Goal: Check status: Check status

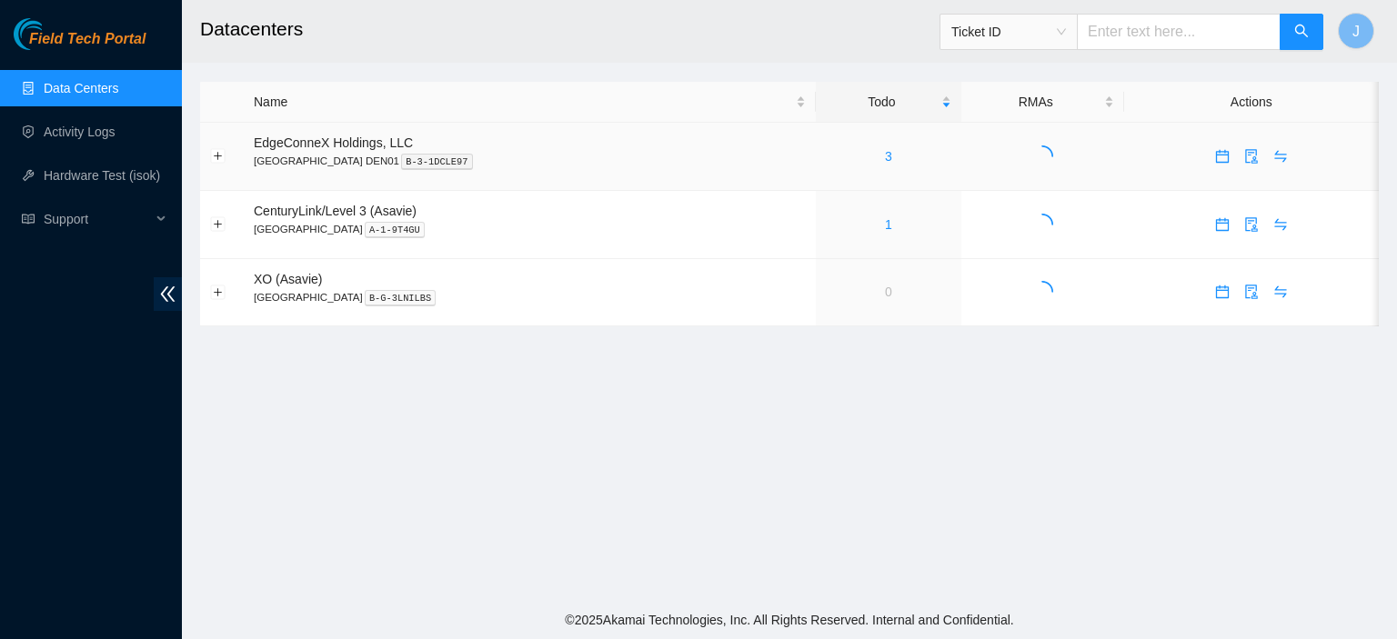
click at [885, 156] on link "3" at bounding box center [888, 156] width 7 height 15
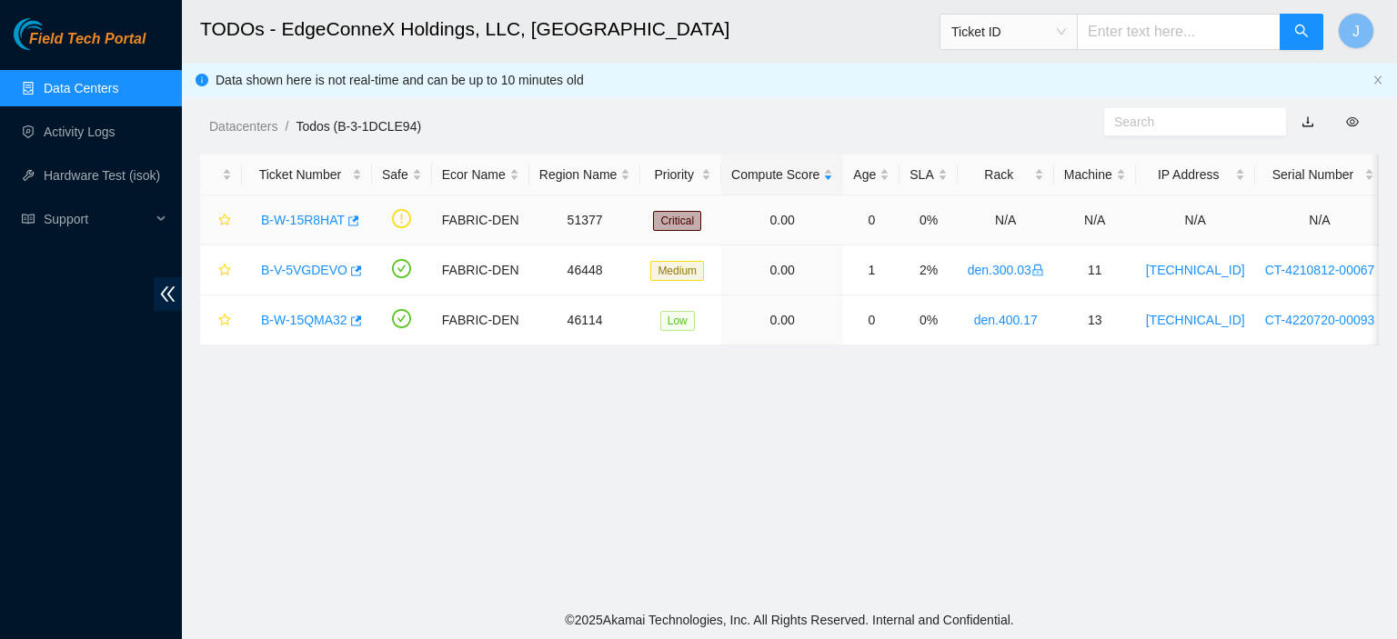
click at [289, 216] on link "B-W-15R8HAT" at bounding box center [303, 220] width 84 height 15
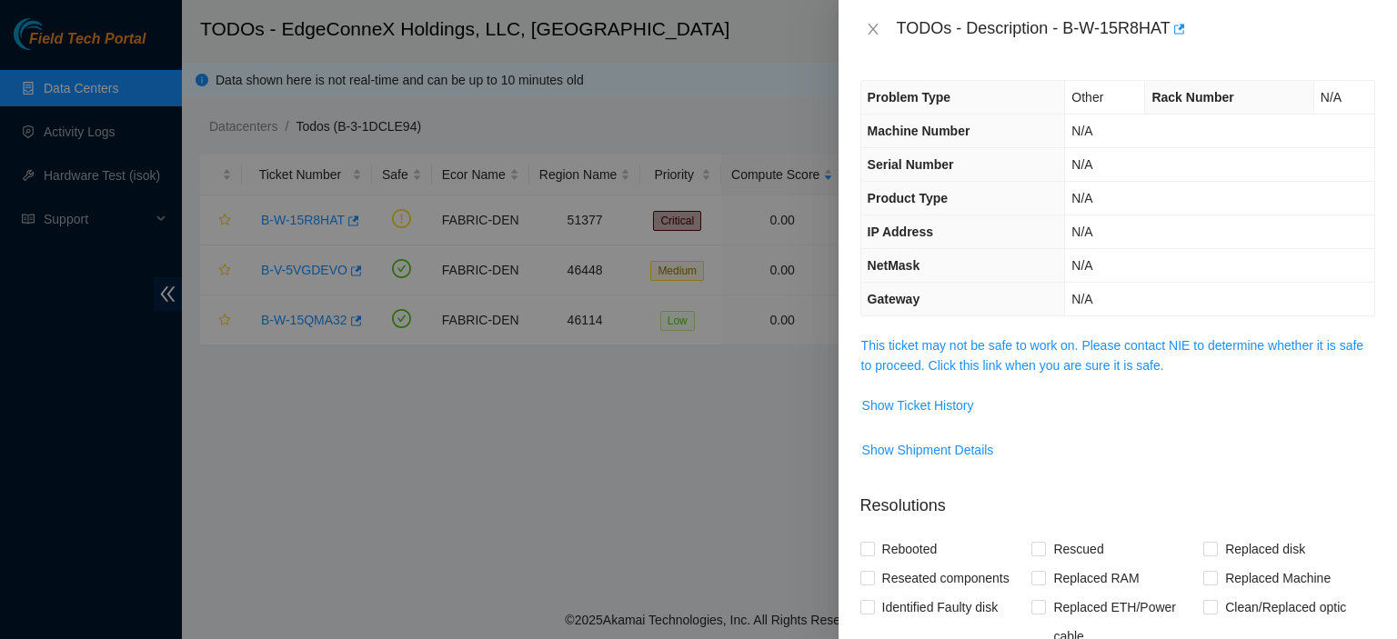
click at [1115, 366] on link "This ticket may not be safe to work on. Please contact NIE to determine whether…" at bounding box center [1112, 355] width 502 height 35
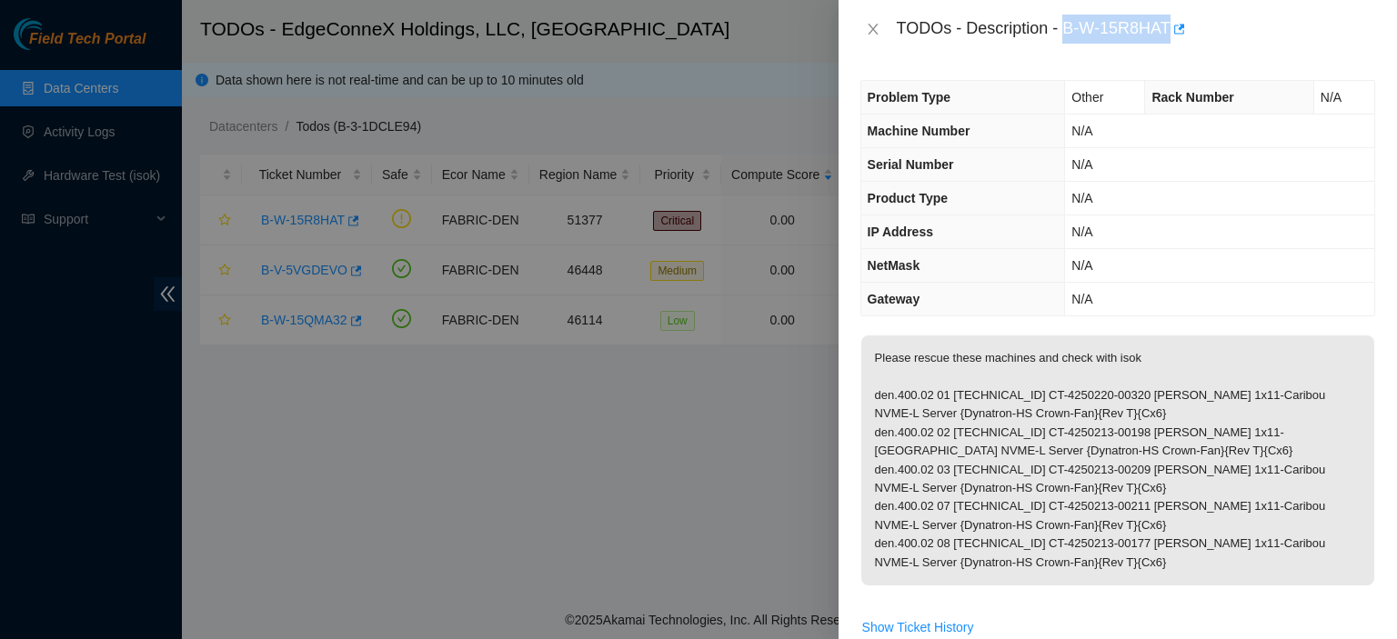
drag, startPoint x: 1169, startPoint y: 26, endPoint x: 1067, endPoint y: 23, distance: 101.9
click at [1067, 23] on div "TODOs - Description - B-W-15R8HAT" at bounding box center [1136, 29] width 478 height 29
copy div "B-W-15R8HAT"
click at [875, 29] on icon "close" at bounding box center [873, 29] width 15 height 15
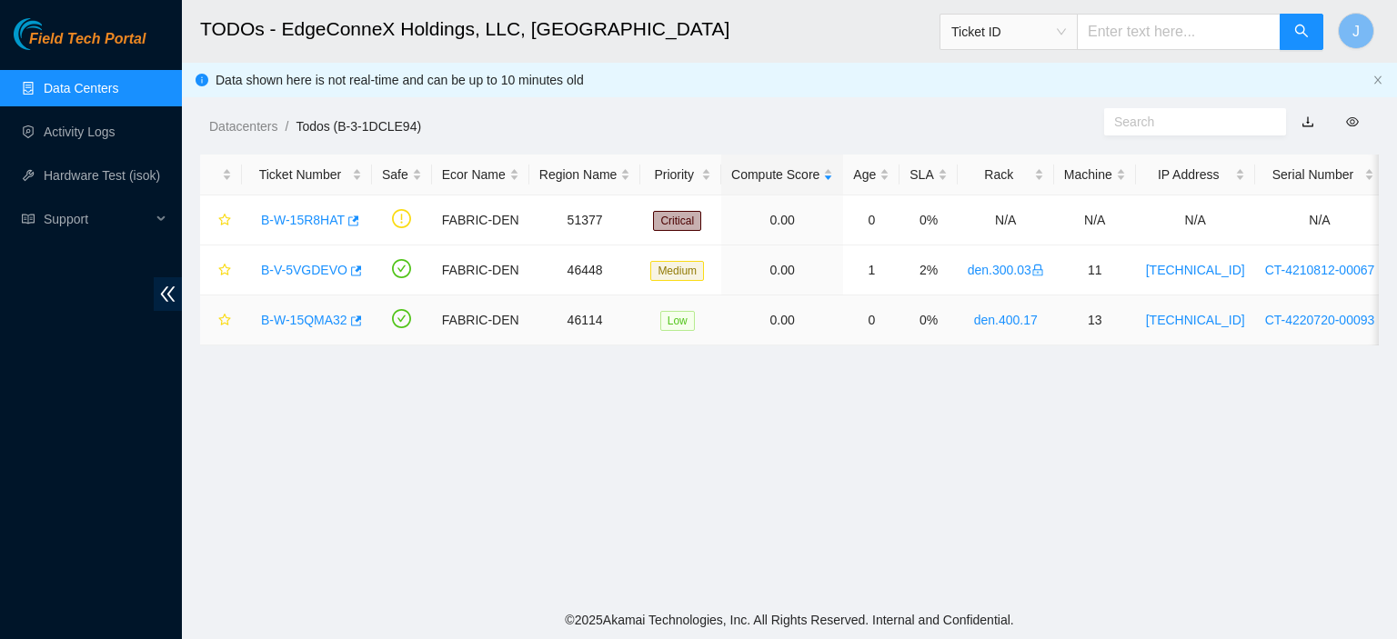
click at [303, 322] on link "B-W-15QMA32" at bounding box center [304, 320] width 86 height 15
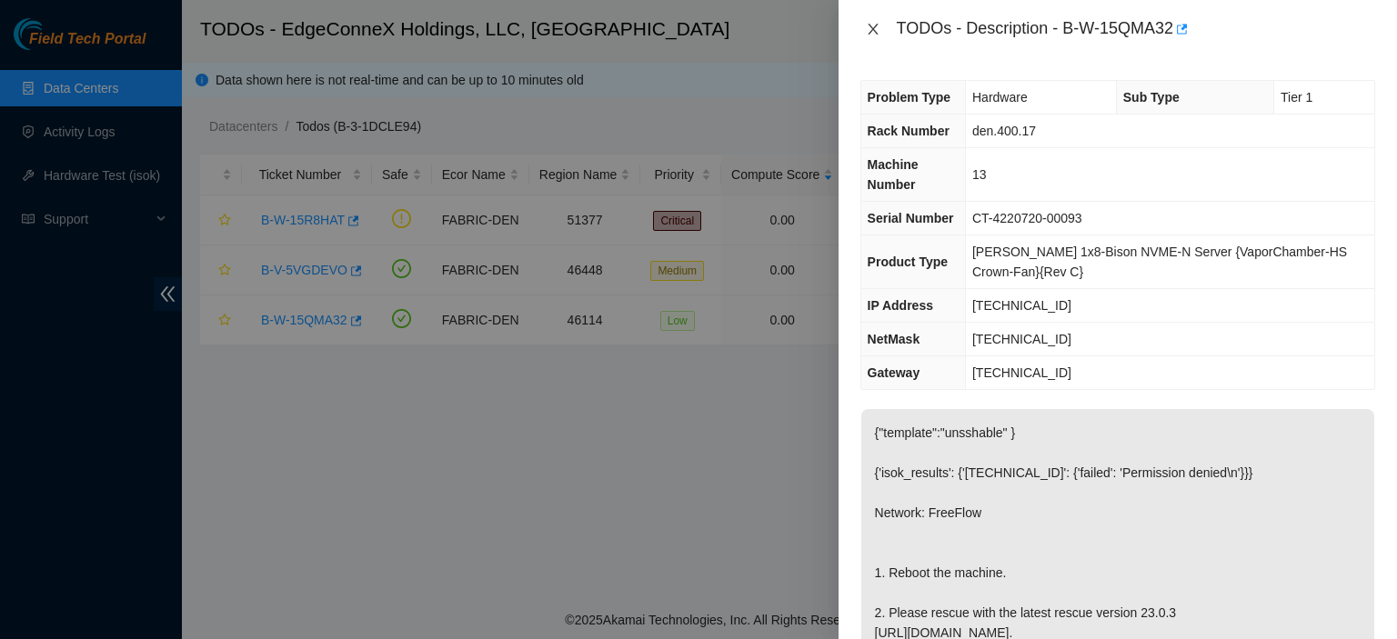
click at [866, 32] on icon "close" at bounding box center [873, 29] width 15 height 15
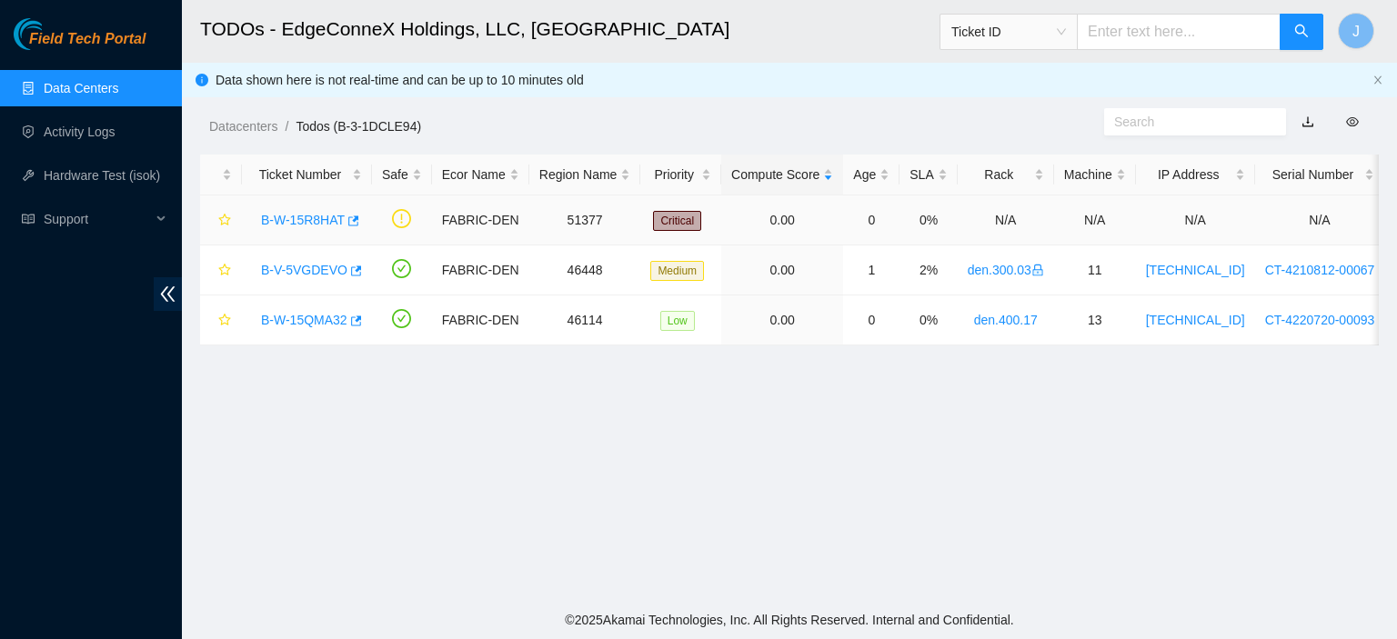
click at [309, 222] on link "B-W-15R8HAT" at bounding box center [303, 220] width 84 height 15
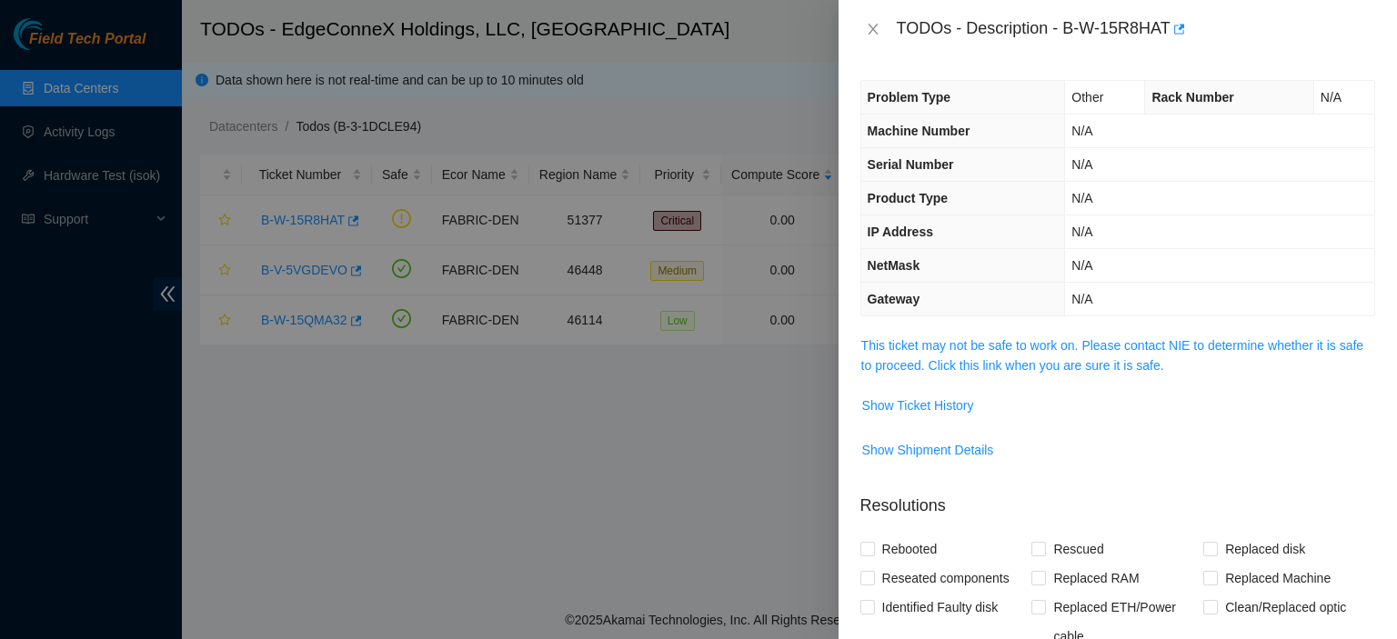
click at [1010, 367] on link "This ticket may not be safe to work on. Please contact NIE to determine whether…" at bounding box center [1112, 355] width 502 height 35
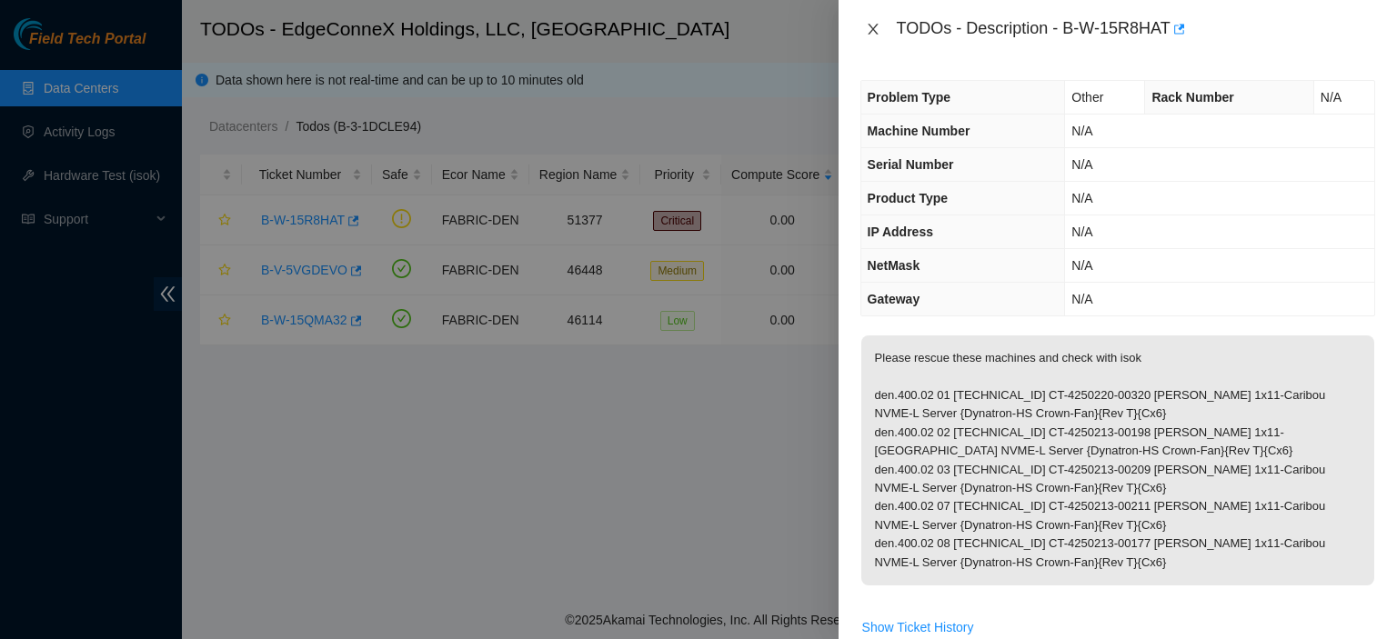
click at [868, 26] on icon "close" at bounding box center [873, 29] width 15 height 15
